Goal: Obtain resource: Download file/media

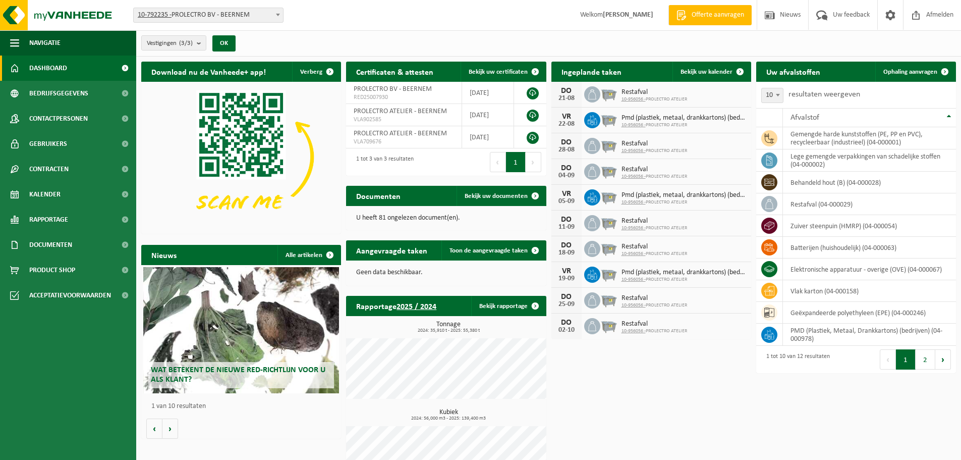
click at [725, 415] on div "Download nu de Vanheede+ app! Verberg Certificaten & attesten Bekijk uw certifi…" at bounding box center [549, 277] width 820 height 440
click at [104, 245] on link "Documenten" at bounding box center [68, 244] width 136 height 25
click at [72, 271] on link "Facturen" at bounding box center [68, 269] width 131 height 19
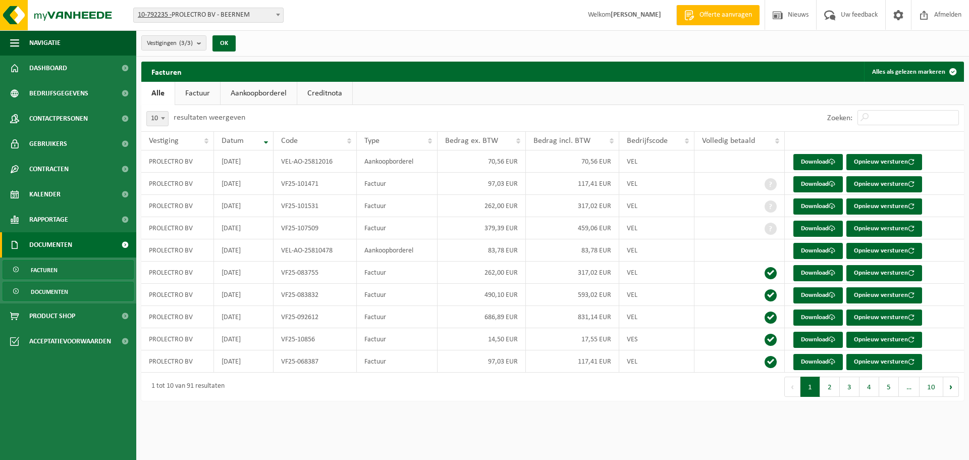
click at [66, 291] on span "Documenten" at bounding box center [49, 291] width 37 height 19
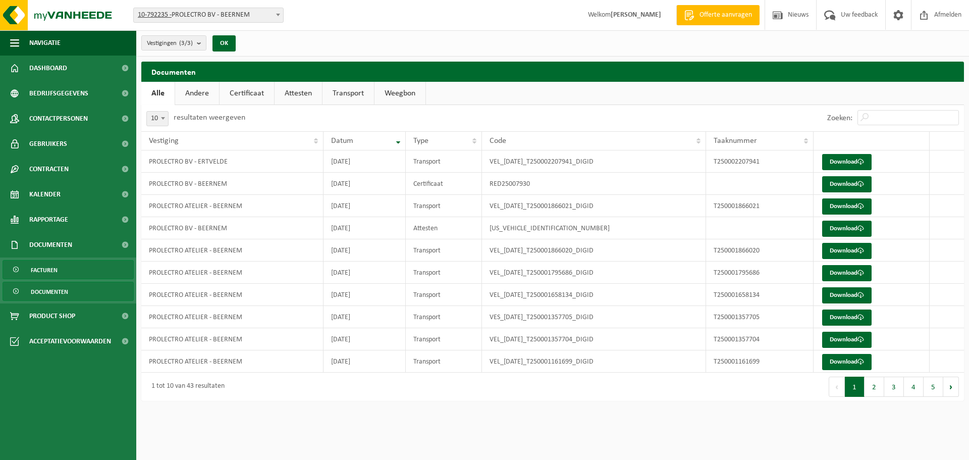
click at [74, 266] on link "Facturen" at bounding box center [68, 269] width 131 height 19
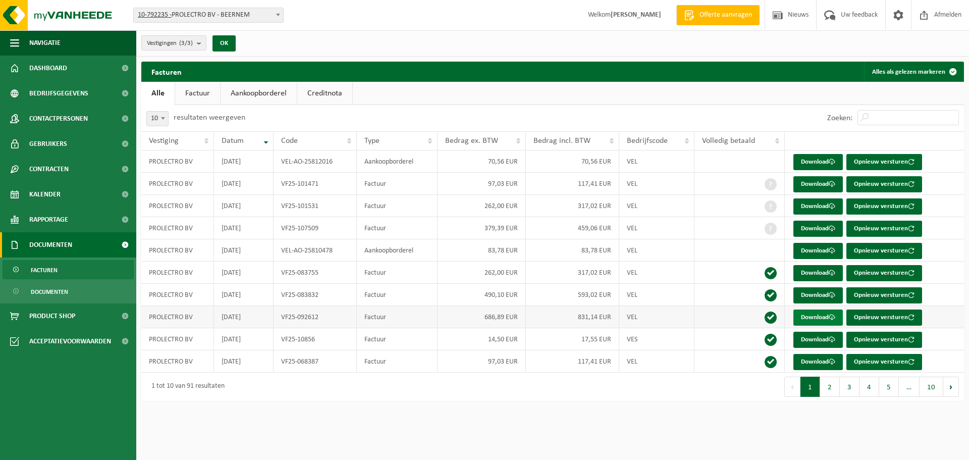
click at [823, 314] on link "Download" at bounding box center [817, 317] width 49 height 16
